Goal: Obtain resource: Obtain resource

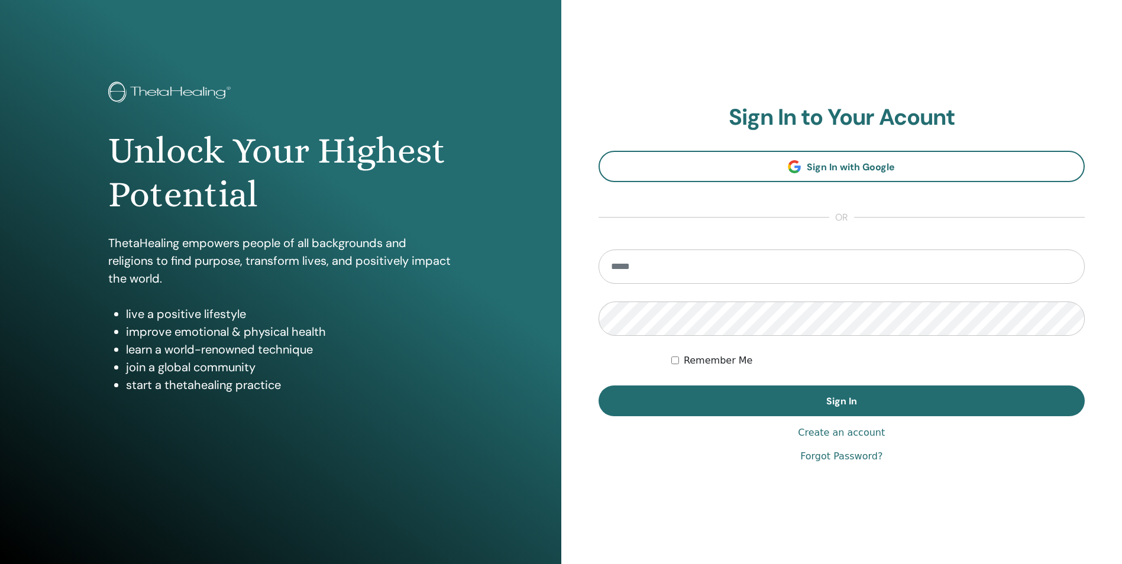
click at [729, 271] on input "email" at bounding box center [842, 267] width 487 height 34
click at [721, 264] on input "email" at bounding box center [842, 267] width 487 height 34
click at [773, 266] on input "email" at bounding box center [842, 267] width 487 height 34
type input "**********"
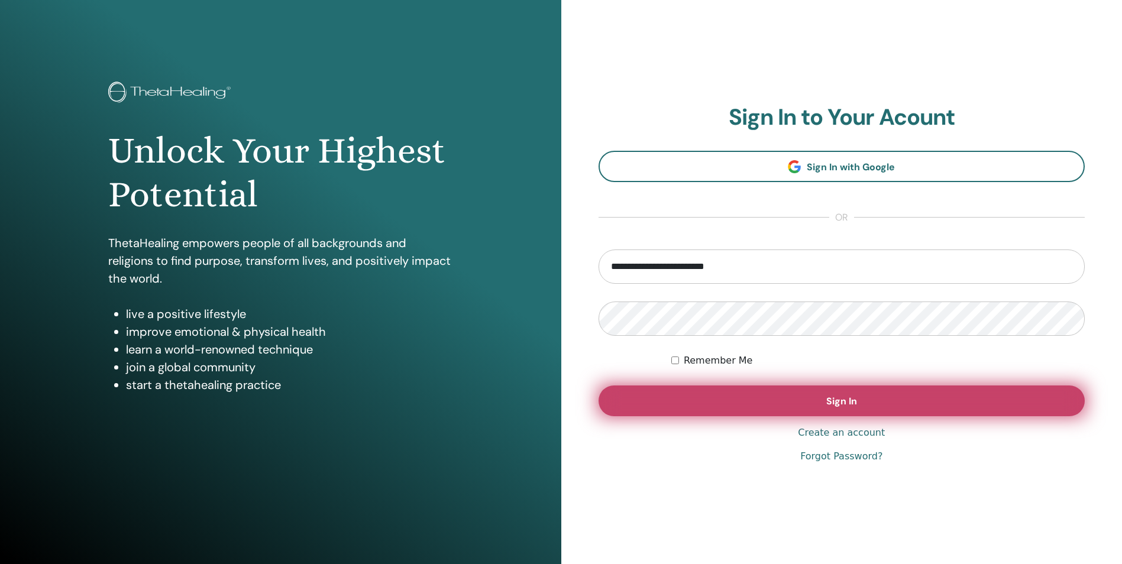
click at [832, 409] on button "Sign In" at bounding box center [842, 401] width 487 height 31
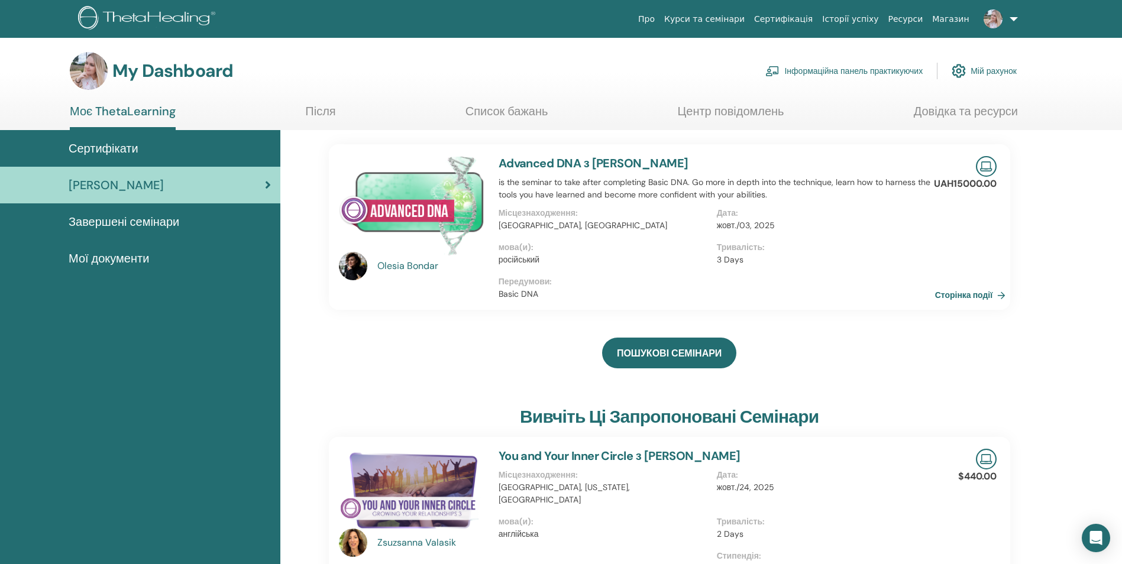
click at [117, 218] on span "Завершені семінари" at bounding box center [124, 222] width 111 height 18
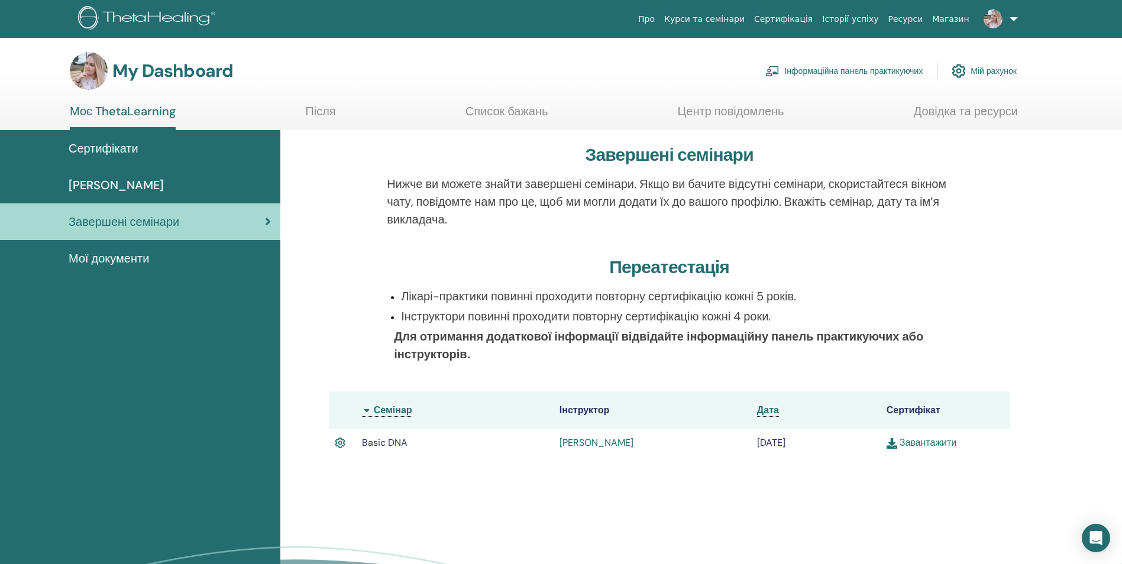
click at [104, 257] on span "Мої документи" at bounding box center [109, 259] width 80 height 18
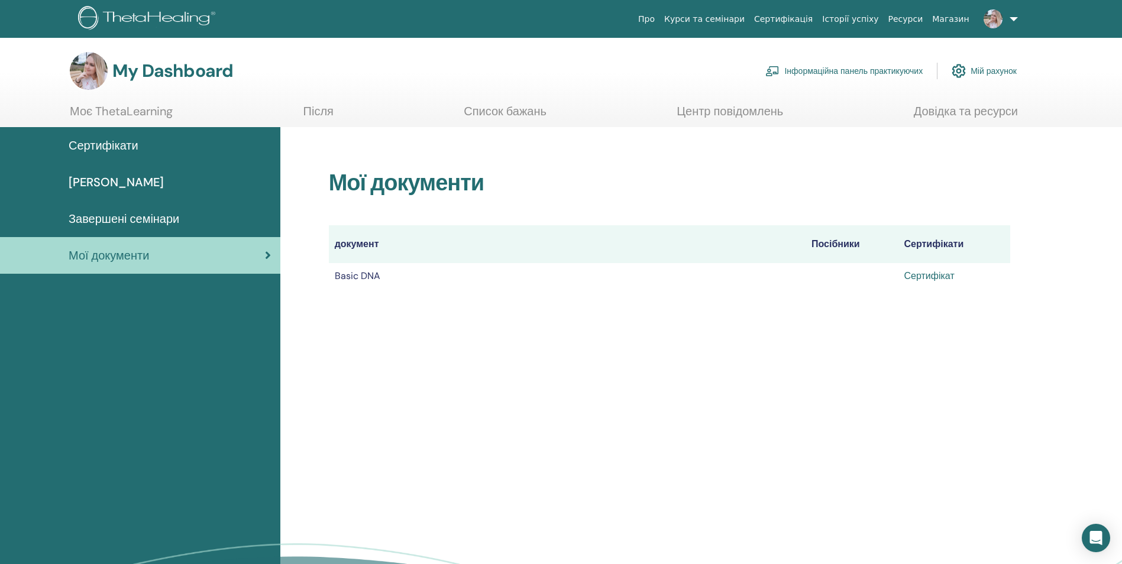
click at [925, 277] on link "Сертифікат" at bounding box center [930, 276] width 50 height 12
click at [118, 144] on span "Сертифікати" at bounding box center [104, 146] width 70 height 18
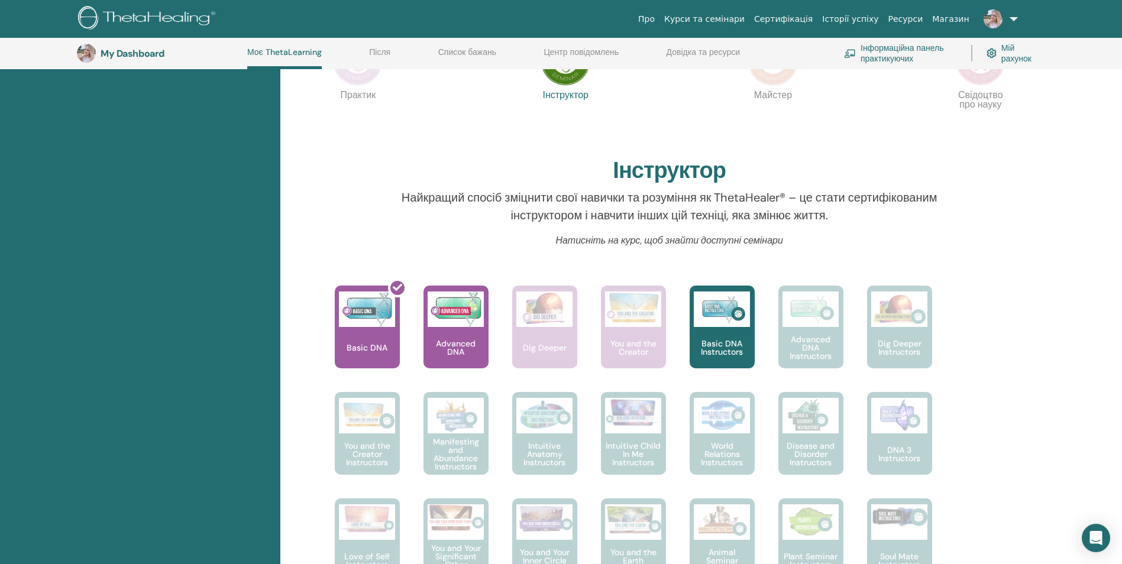
scroll to position [209, 0]
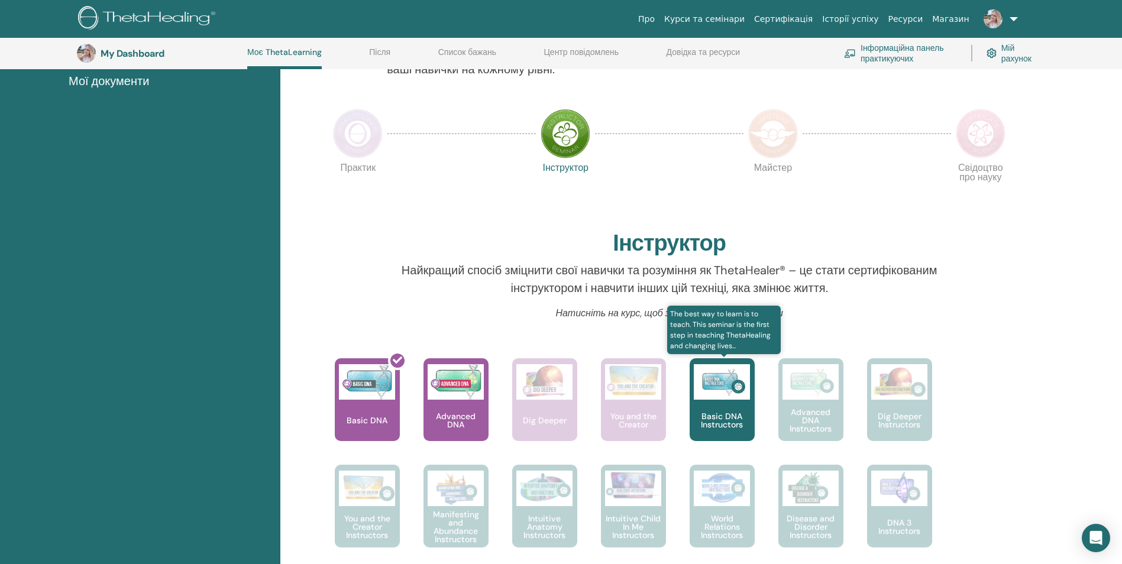
click at [747, 399] on img at bounding box center [722, 382] width 56 height 36
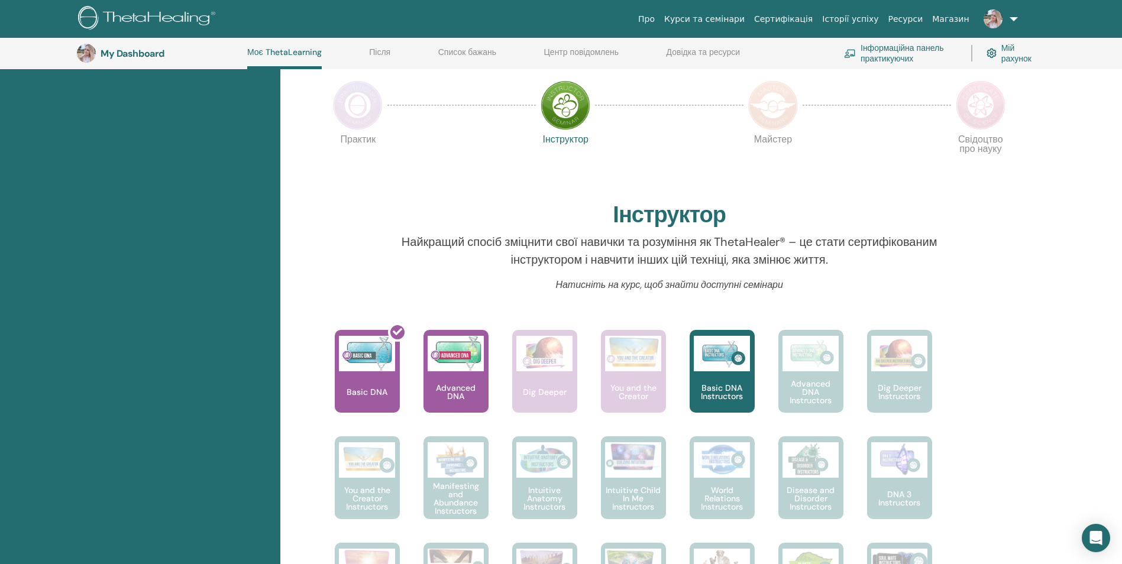
scroll to position [268, 0]
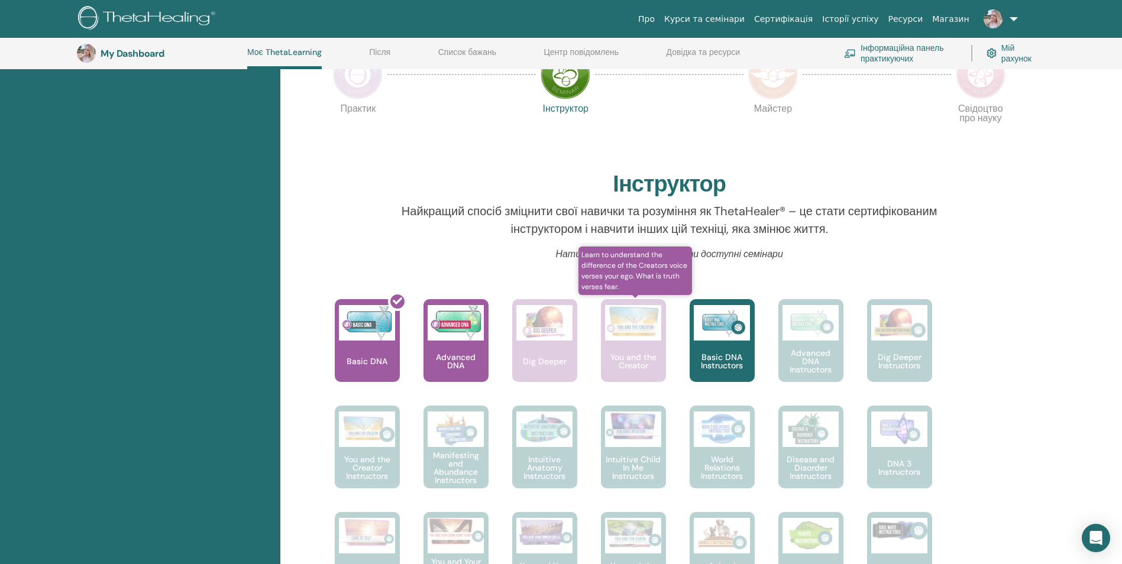
click at [622, 351] on div "You and the Creator" at bounding box center [633, 340] width 65 height 83
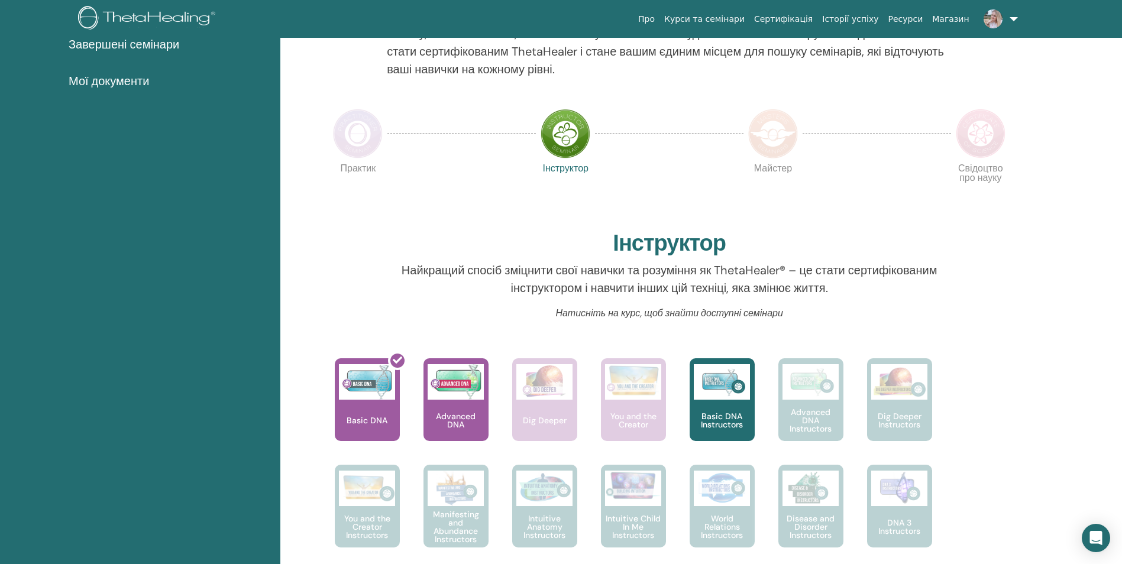
scroll to position [268, 0]
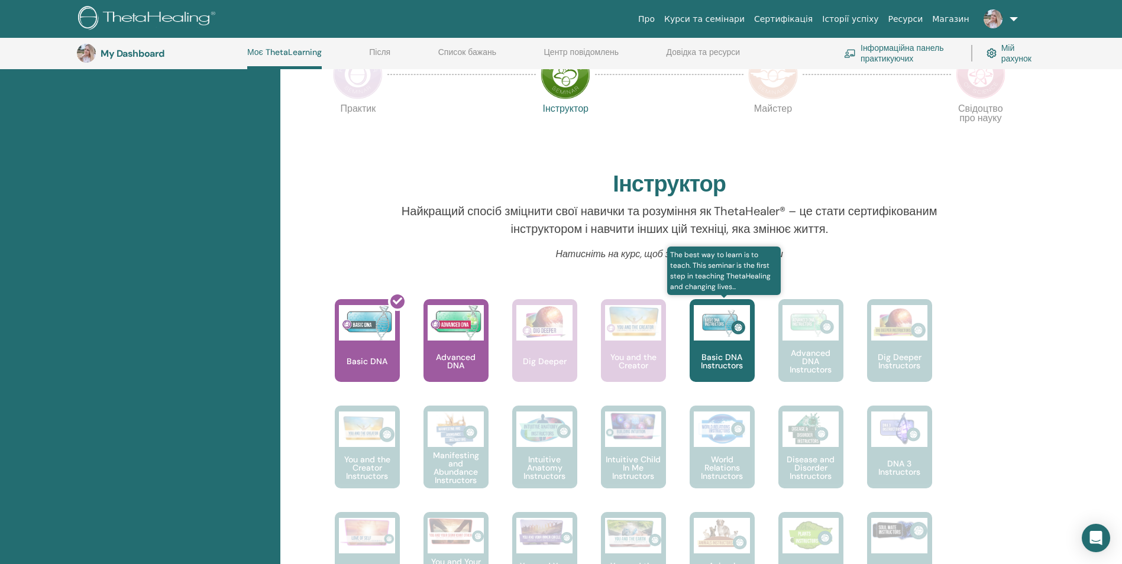
click at [714, 322] on img at bounding box center [722, 323] width 56 height 36
